Goal: Task Accomplishment & Management: Use online tool/utility

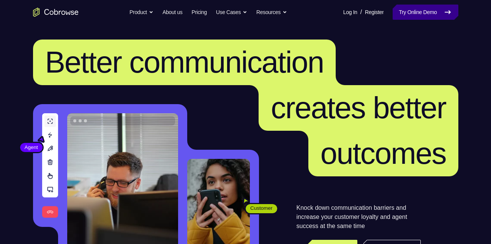
click at [413, 16] on link "Try Online Demo" at bounding box center [424, 12] width 65 height 15
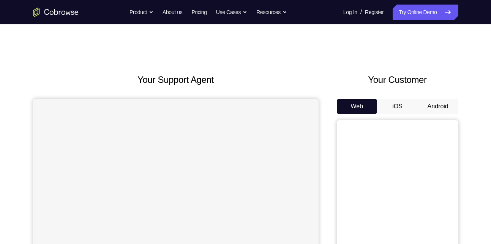
click at [441, 112] on button "Android" at bounding box center [438, 106] width 41 height 15
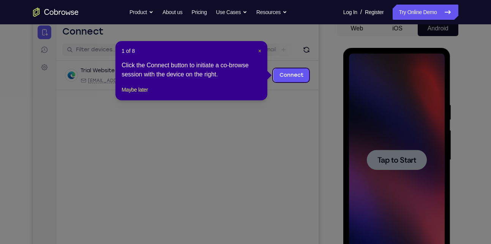
click at [260, 50] on span "×" at bounding box center [259, 51] width 3 height 6
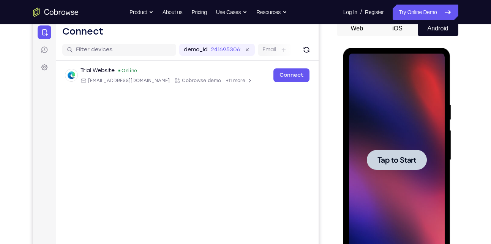
click at [393, 172] on div at bounding box center [397, 160] width 96 height 213
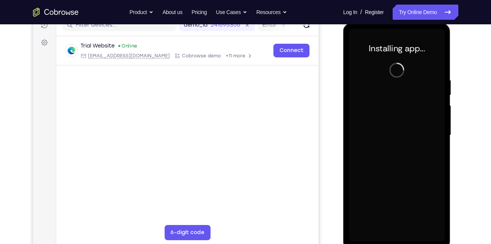
scroll to position [108, 0]
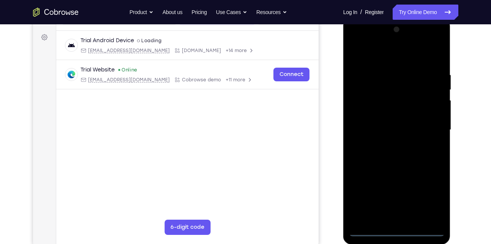
click at [394, 231] on div at bounding box center [397, 130] width 96 height 213
click at [430, 199] on div at bounding box center [397, 130] width 96 height 213
click at [353, 40] on div at bounding box center [397, 130] width 96 height 213
click at [424, 125] on div at bounding box center [397, 130] width 96 height 213
click at [389, 143] on div at bounding box center [397, 130] width 96 height 213
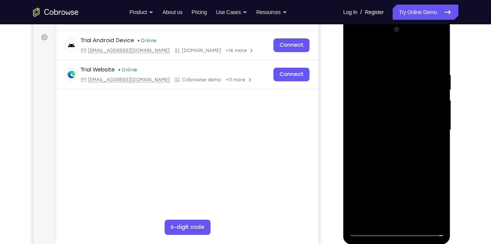
click at [389, 164] on div at bounding box center [397, 130] width 96 height 213
click at [392, 91] on div at bounding box center [397, 130] width 96 height 213
click at [380, 94] on div at bounding box center [397, 130] width 96 height 213
click at [392, 214] on div at bounding box center [397, 130] width 96 height 213
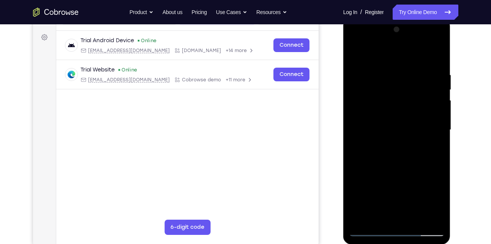
click at [392, 214] on div at bounding box center [397, 130] width 96 height 213
click at [387, 214] on div at bounding box center [397, 130] width 96 height 213
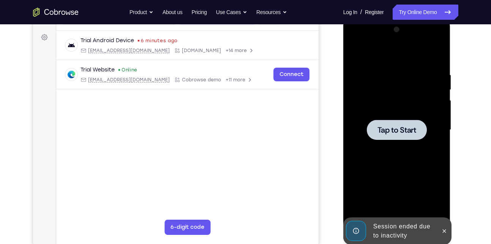
click at [381, 136] on div at bounding box center [397, 130] width 60 height 20
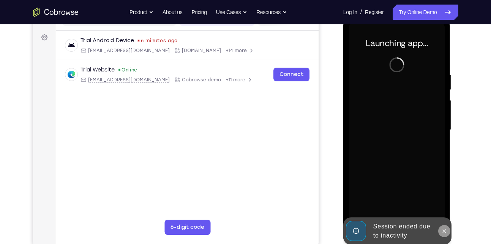
click at [445, 230] on icon at bounding box center [444, 231] width 6 height 6
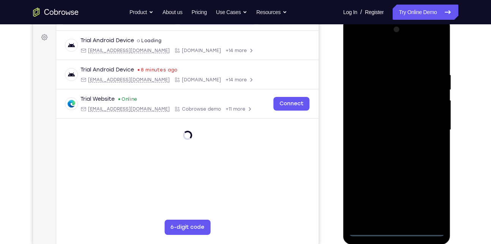
click at [394, 227] on div at bounding box center [397, 130] width 96 height 213
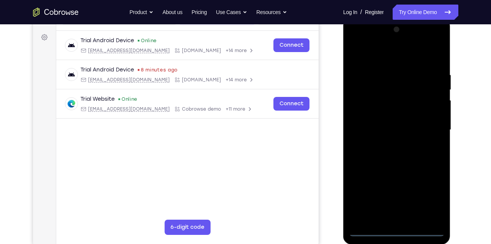
click at [400, 229] on div at bounding box center [397, 130] width 96 height 213
click at [428, 202] on div at bounding box center [397, 130] width 96 height 213
click at [356, 41] on div at bounding box center [397, 130] width 96 height 213
click at [433, 131] on div at bounding box center [397, 130] width 96 height 213
click at [386, 143] on div at bounding box center [397, 130] width 96 height 213
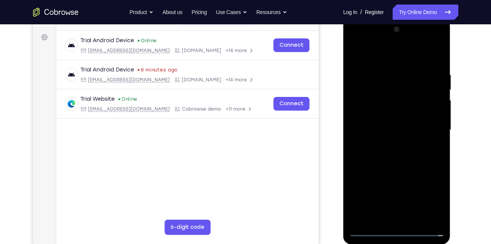
click at [398, 127] on div at bounding box center [397, 130] width 96 height 213
click at [390, 114] on div at bounding box center [397, 130] width 96 height 213
click at [390, 129] on div at bounding box center [397, 130] width 96 height 213
click at [391, 156] on div at bounding box center [397, 130] width 96 height 213
click at [405, 147] on div at bounding box center [397, 130] width 96 height 213
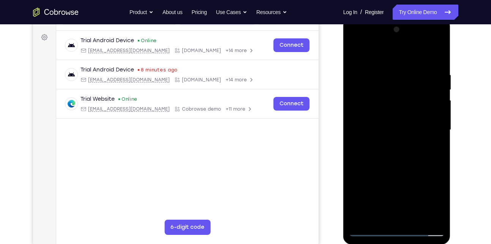
click at [399, 166] on div at bounding box center [397, 130] width 96 height 213
click at [404, 93] on div at bounding box center [397, 130] width 96 height 213
click at [398, 115] on div at bounding box center [397, 130] width 96 height 213
click at [405, 128] on div at bounding box center [397, 130] width 96 height 213
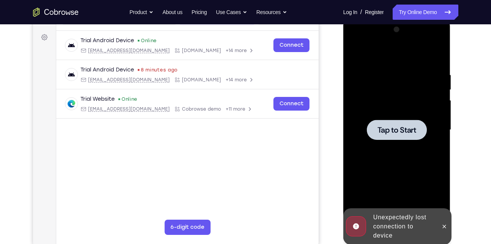
click at [392, 130] on span "Tap to Start" at bounding box center [396, 130] width 39 height 8
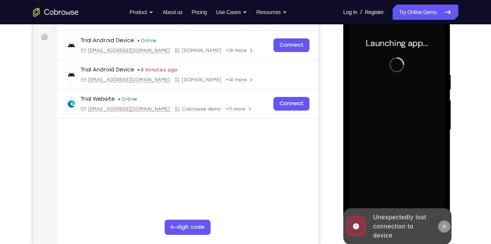
click at [446, 231] on button at bounding box center [444, 226] width 12 height 12
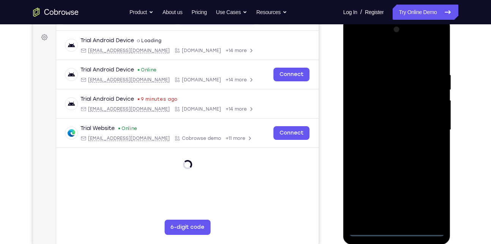
click at [399, 232] on div at bounding box center [397, 130] width 96 height 213
click at [429, 195] on div at bounding box center [397, 130] width 96 height 213
click at [357, 43] on div at bounding box center [397, 130] width 96 height 213
click at [426, 126] on div at bounding box center [397, 130] width 96 height 213
click at [384, 143] on div at bounding box center [397, 130] width 96 height 213
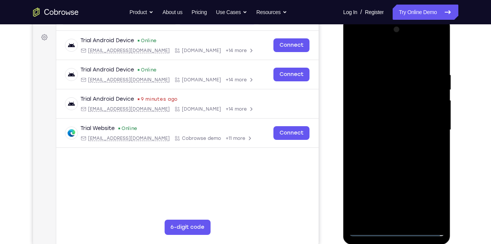
click at [386, 165] on div at bounding box center [397, 130] width 96 height 213
click at [395, 88] on div at bounding box center [397, 130] width 96 height 213
click at [376, 94] on div at bounding box center [397, 130] width 96 height 213
click at [391, 215] on div at bounding box center [397, 130] width 96 height 213
click at [373, 230] on div at bounding box center [397, 130] width 96 height 213
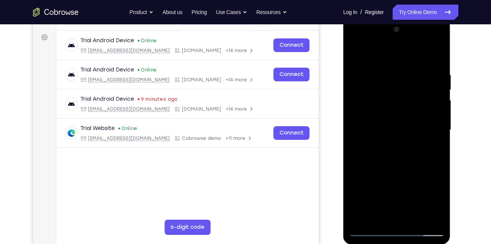
click at [371, 231] on div at bounding box center [397, 130] width 96 height 213
click at [355, 51] on div at bounding box center [397, 130] width 96 height 213
click at [380, 123] on div at bounding box center [397, 130] width 96 height 213
click at [389, 113] on div at bounding box center [397, 130] width 96 height 213
click at [394, 128] on div at bounding box center [397, 130] width 96 height 213
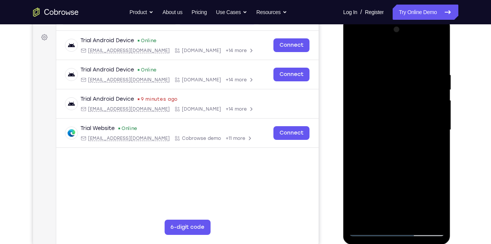
click at [391, 154] on div at bounding box center [397, 130] width 96 height 213
click at [411, 114] on div at bounding box center [397, 130] width 96 height 213
click at [408, 132] on div at bounding box center [397, 130] width 96 height 213
click at [371, 81] on div at bounding box center [397, 130] width 96 height 213
click at [386, 104] on div at bounding box center [397, 130] width 96 height 213
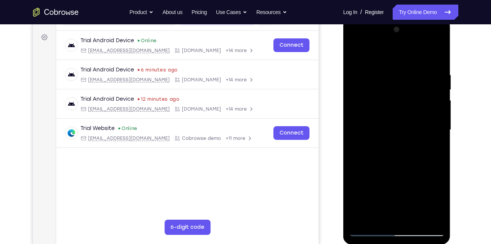
click at [416, 216] on div at bounding box center [397, 130] width 96 height 213
click at [401, 167] on div at bounding box center [397, 130] width 96 height 213
click at [413, 219] on div at bounding box center [397, 130] width 96 height 213
click at [408, 166] on div at bounding box center [397, 130] width 96 height 213
click at [412, 128] on div at bounding box center [397, 130] width 96 height 213
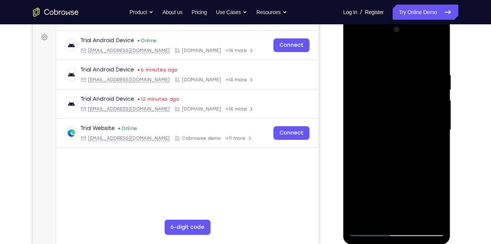
click at [385, 214] on div at bounding box center [397, 130] width 96 height 213
click at [430, 150] on div at bounding box center [397, 130] width 96 height 213
click at [355, 53] on div at bounding box center [397, 130] width 96 height 213
click at [388, 139] on div at bounding box center [397, 130] width 96 height 213
click at [375, 218] on div at bounding box center [397, 130] width 96 height 213
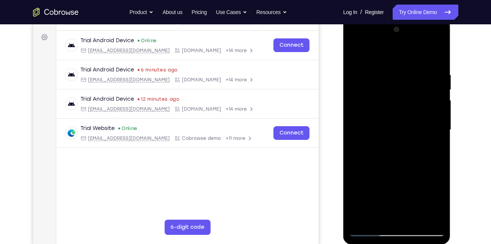
click at [378, 218] on div at bounding box center [397, 130] width 96 height 213
click at [416, 173] on div at bounding box center [397, 130] width 96 height 213
click at [436, 142] on div at bounding box center [397, 130] width 96 height 213
click at [356, 52] on div at bounding box center [397, 130] width 96 height 213
click at [388, 95] on div at bounding box center [397, 130] width 96 height 213
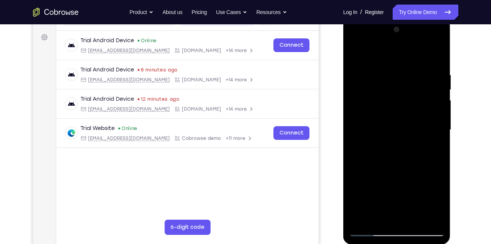
click at [381, 209] on div at bounding box center [397, 130] width 96 height 213
click at [379, 217] on div at bounding box center [397, 130] width 96 height 213
click at [433, 139] on div at bounding box center [397, 130] width 96 height 213
click at [356, 53] on div at bounding box center [397, 130] width 96 height 213
click at [385, 126] on div at bounding box center [397, 130] width 96 height 213
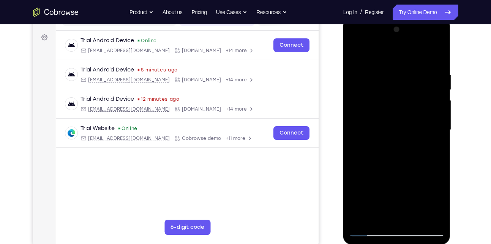
click at [353, 55] on div at bounding box center [397, 130] width 96 height 213
click at [357, 49] on div at bounding box center [397, 130] width 96 height 213
click at [417, 217] on div at bounding box center [397, 130] width 96 height 213
click at [400, 129] on div at bounding box center [397, 130] width 96 height 213
click at [384, 212] on div at bounding box center [397, 130] width 96 height 213
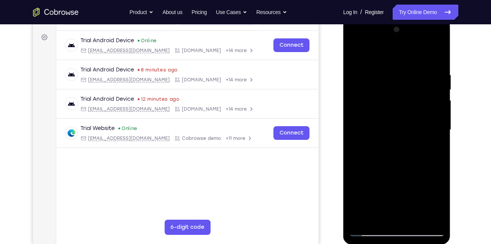
click at [433, 151] on div at bounding box center [397, 130] width 96 height 213
click at [356, 56] on div at bounding box center [397, 130] width 96 height 213
click at [400, 123] on div at bounding box center [397, 130] width 96 height 213
click at [385, 216] on div at bounding box center [397, 130] width 96 height 213
